Goal: Task Accomplishment & Management: Manage account settings

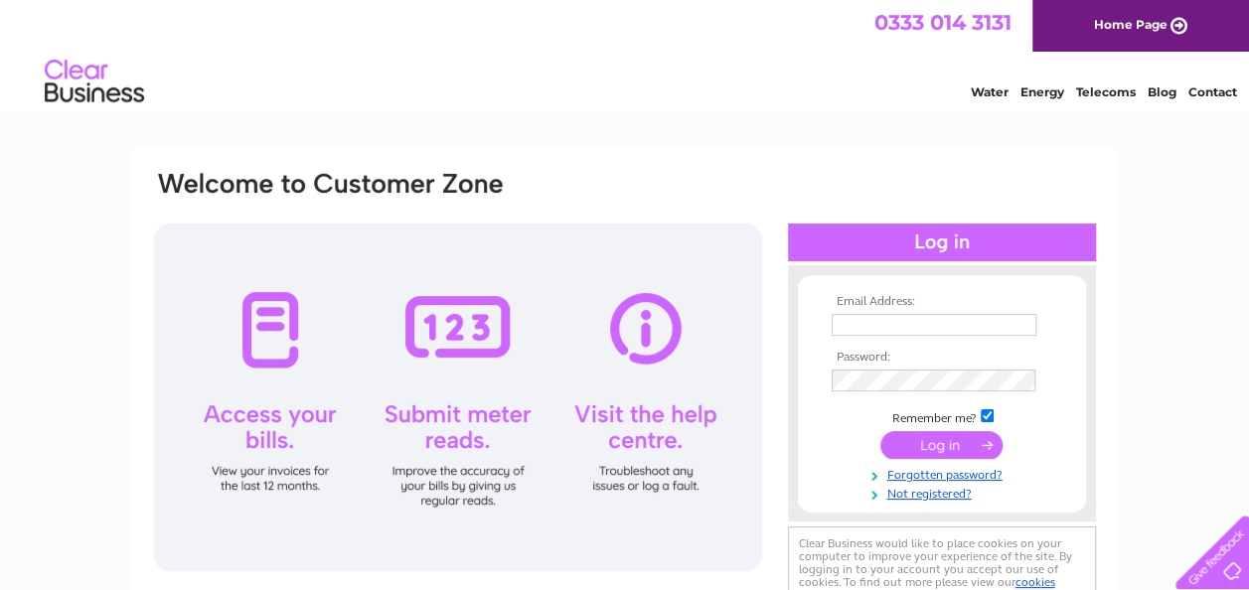
click at [872, 330] on input "text" at bounding box center [934, 325] width 205 height 22
type input "[EMAIL_ADDRESS][DOMAIN_NAME]"
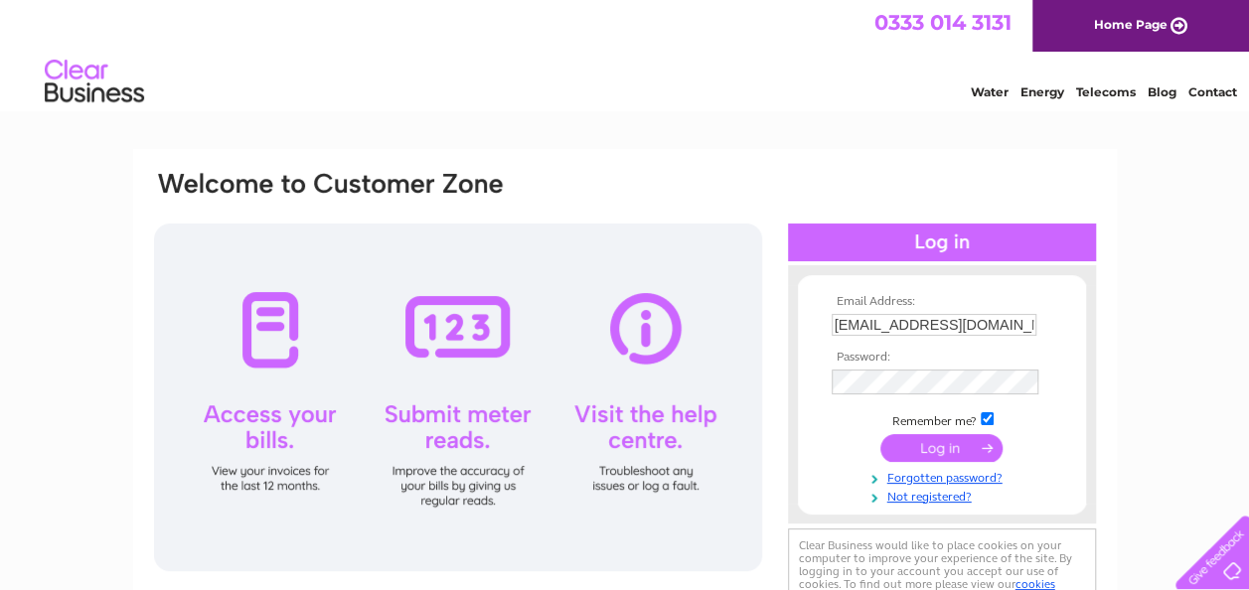
click at [928, 446] on input "submit" at bounding box center [941, 448] width 122 height 28
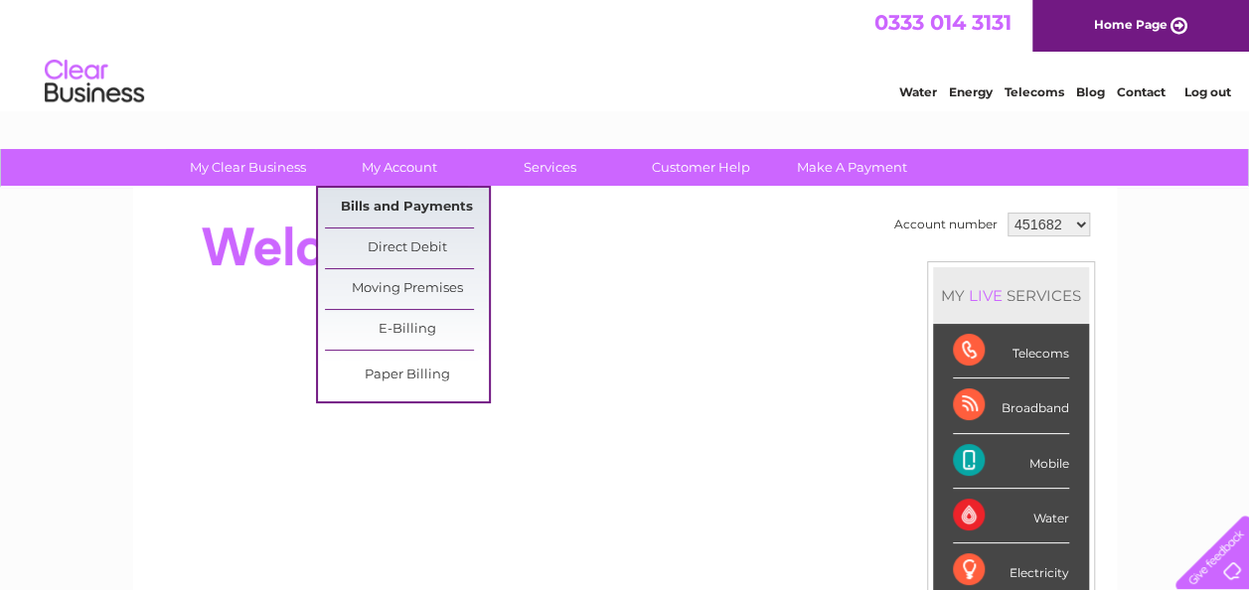
click at [409, 203] on link "Bills and Payments" at bounding box center [407, 208] width 164 height 40
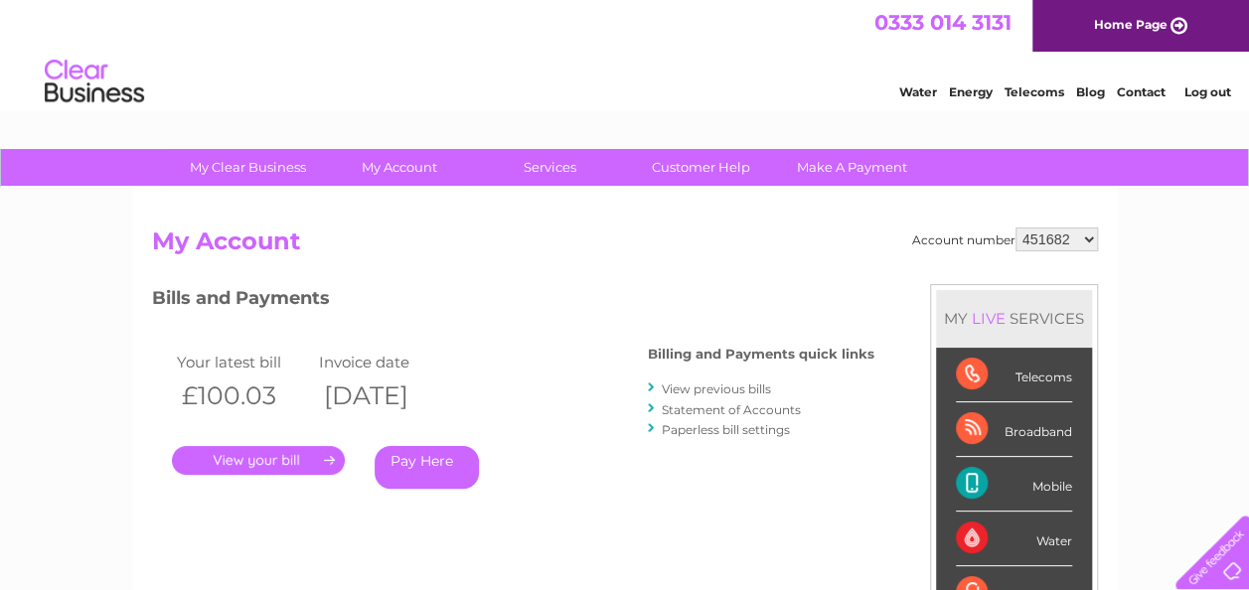
click at [1087, 236] on select "451682 1140319" at bounding box center [1057, 240] width 82 height 24
select select "1140319"
click at [1017, 228] on select "451682 1140319" at bounding box center [1057, 240] width 82 height 24
click at [294, 456] on link "." at bounding box center [258, 460] width 173 height 29
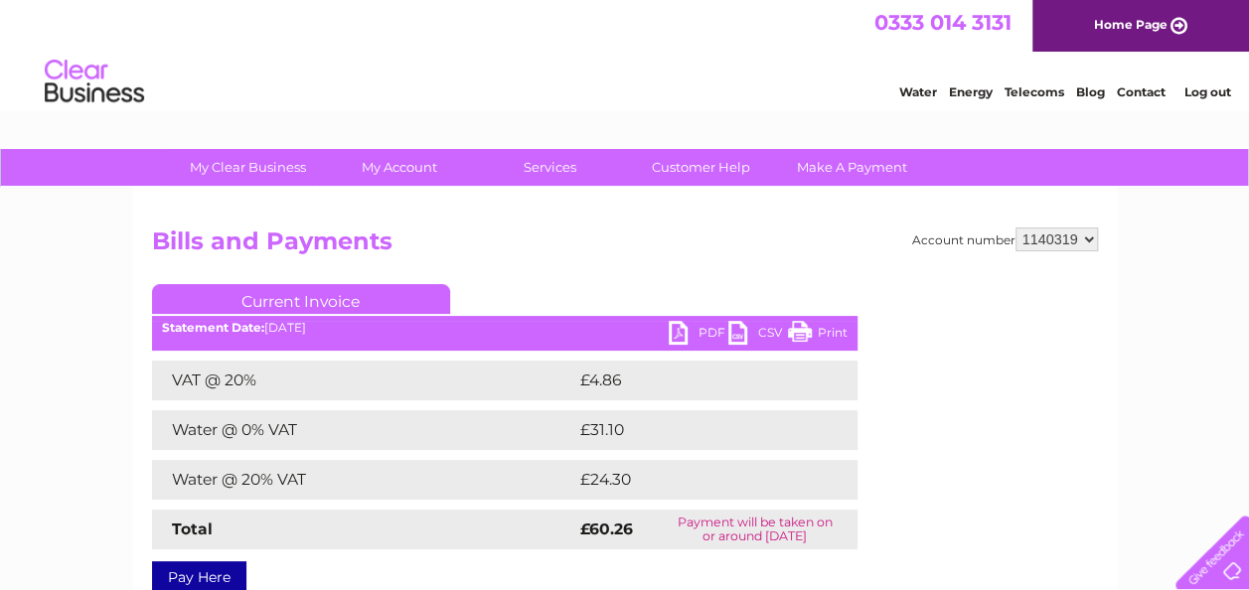
click at [674, 329] on link "PDF" at bounding box center [699, 335] width 60 height 29
